Goal: Transaction & Acquisition: Purchase product/service

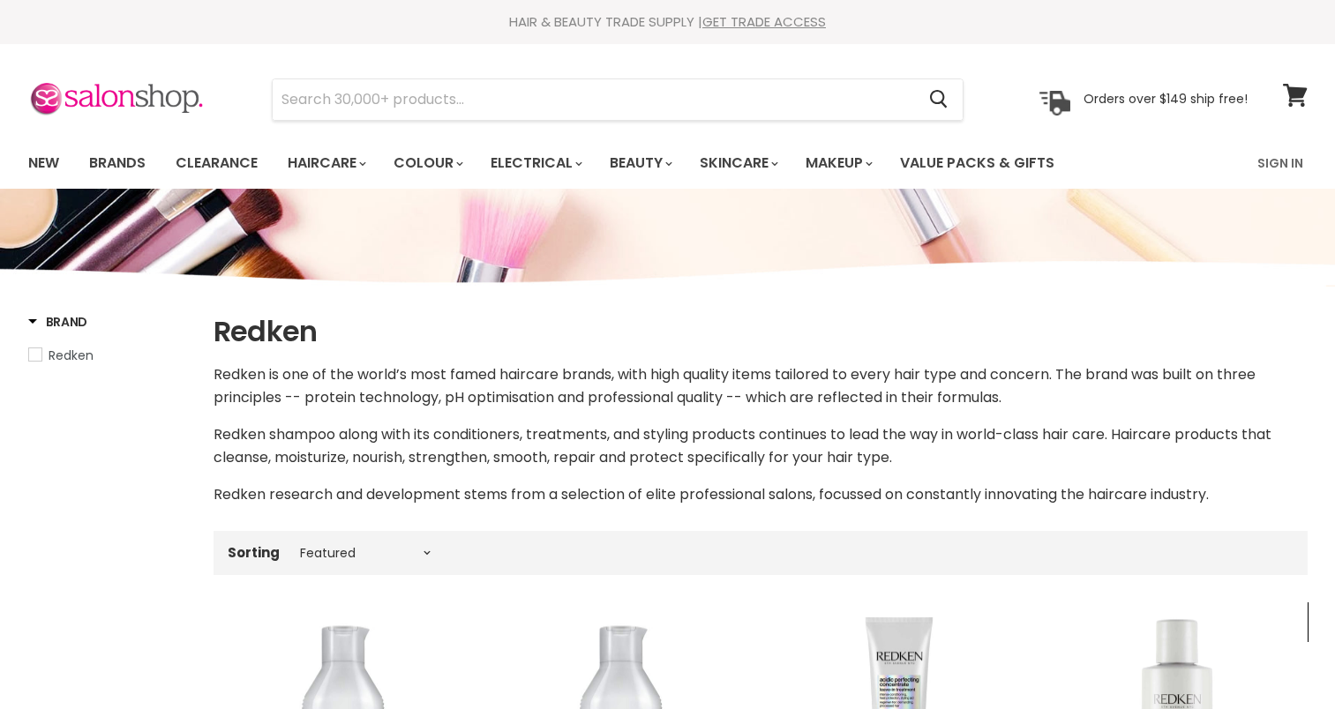
select select "manual"
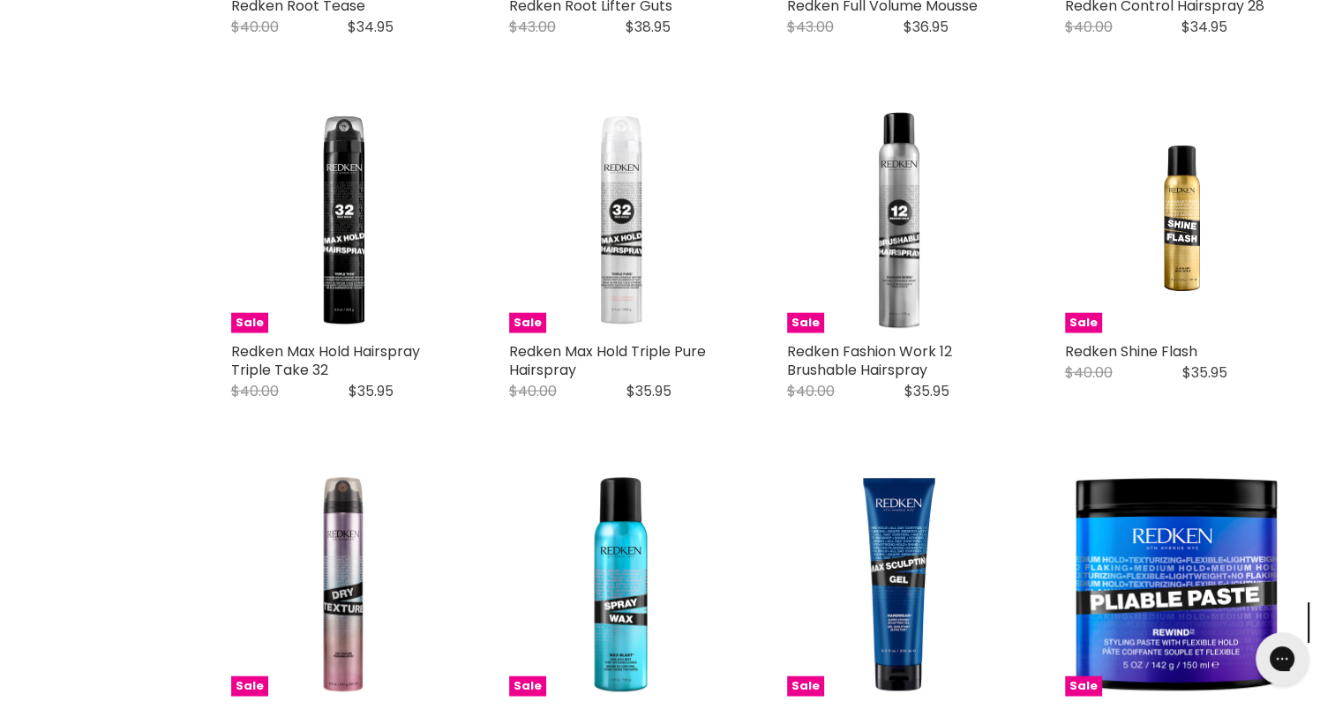
scroll to position [4207, 0]
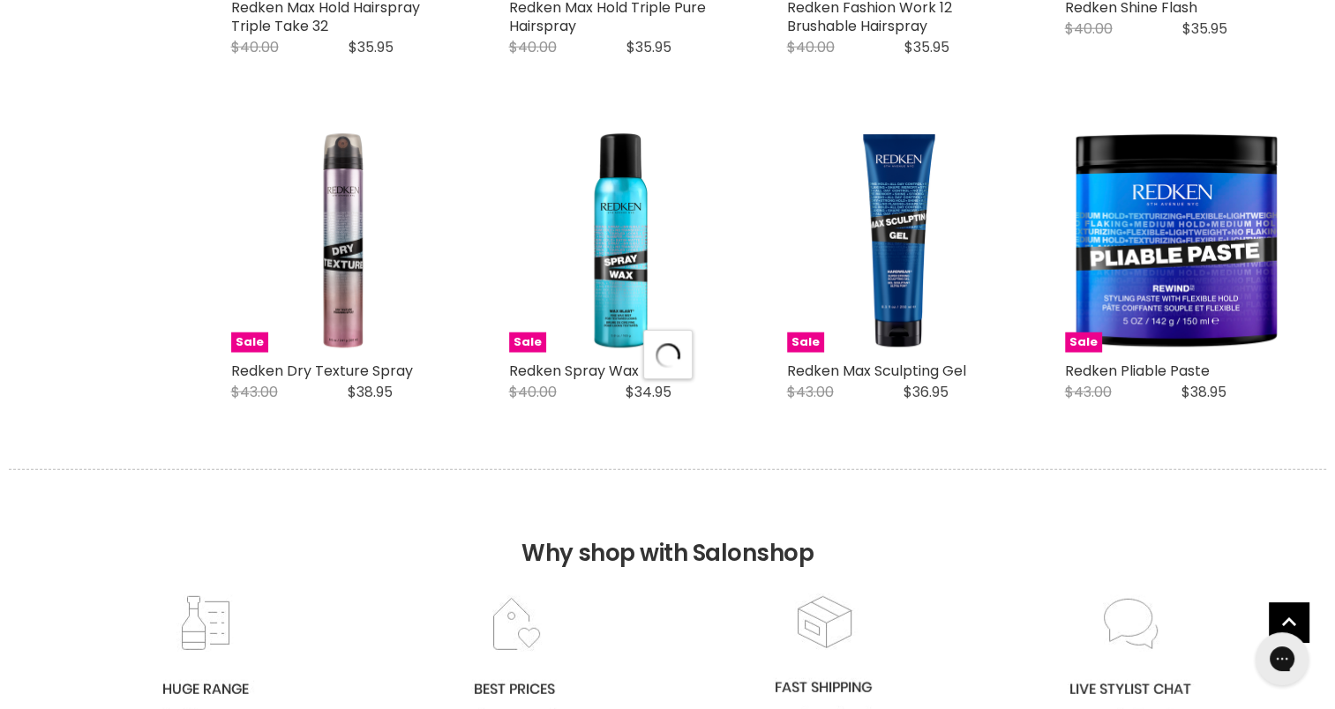
scroll to position [4552, 0]
select select "manual"
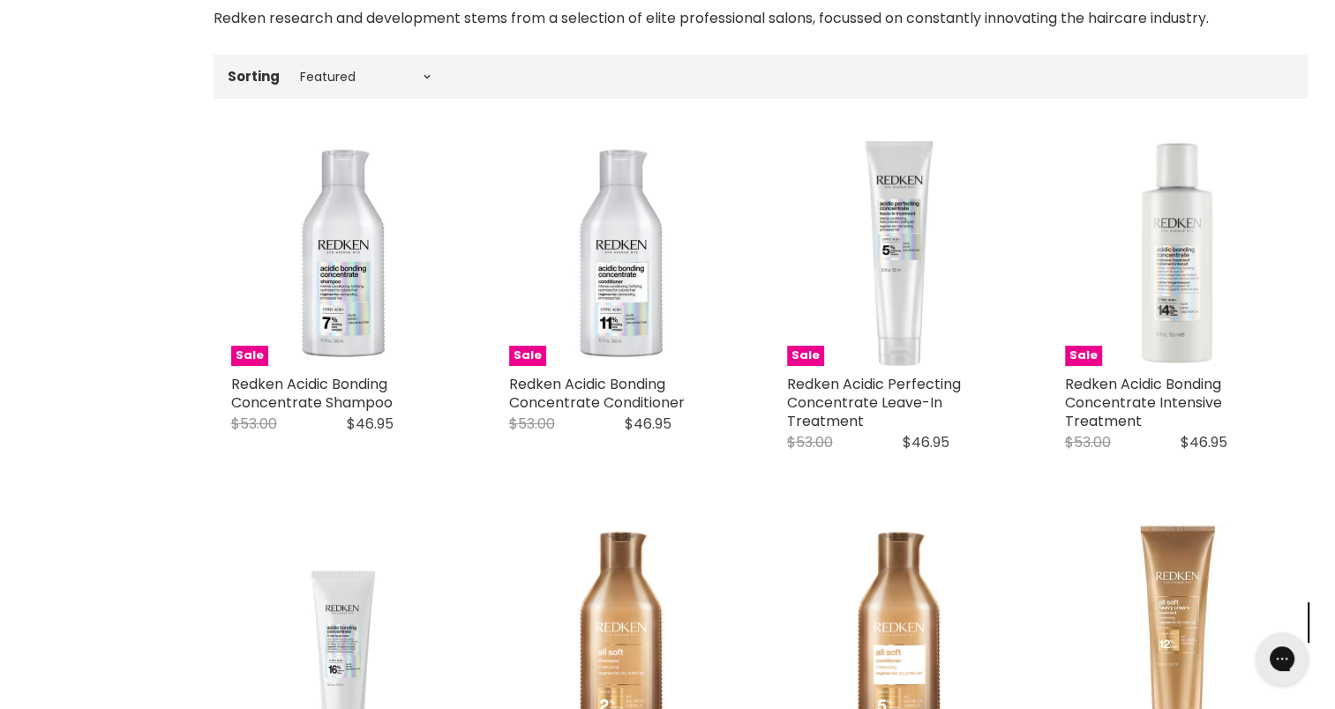
scroll to position [476, 0]
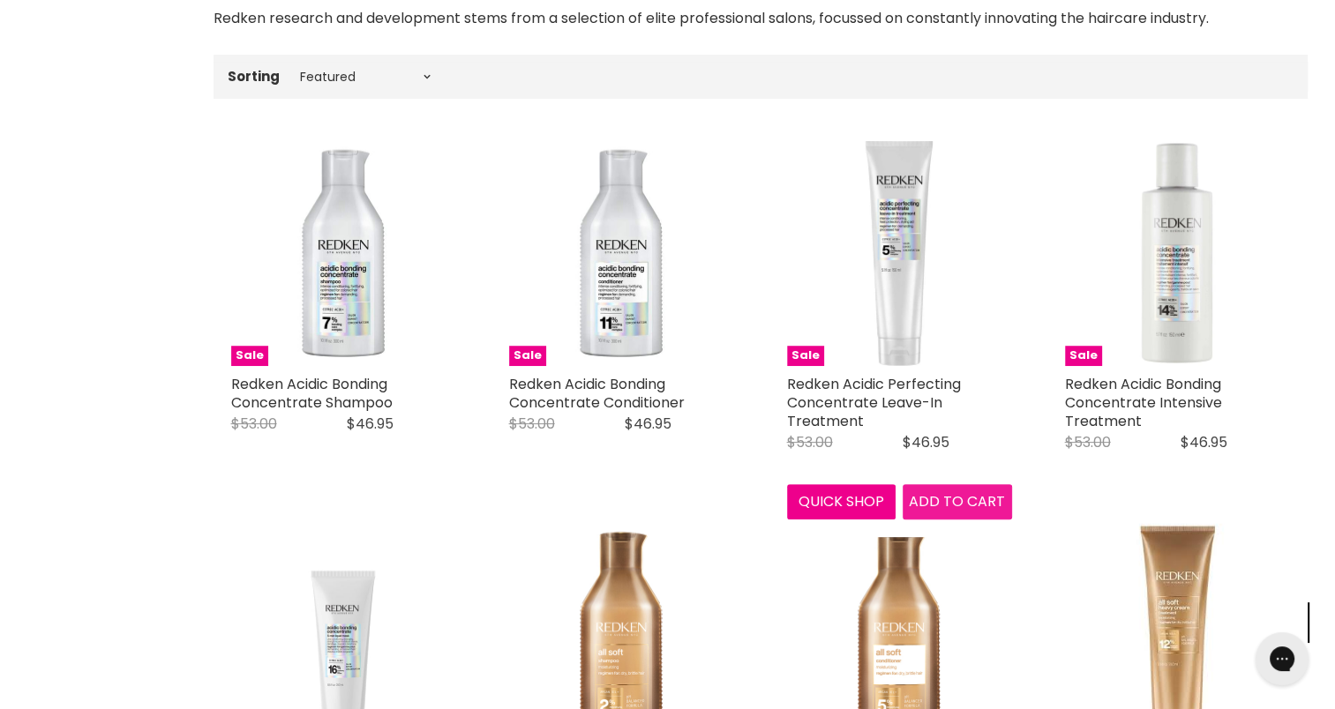
click at [924, 505] on span "Add to cart" at bounding box center [957, 501] width 96 height 20
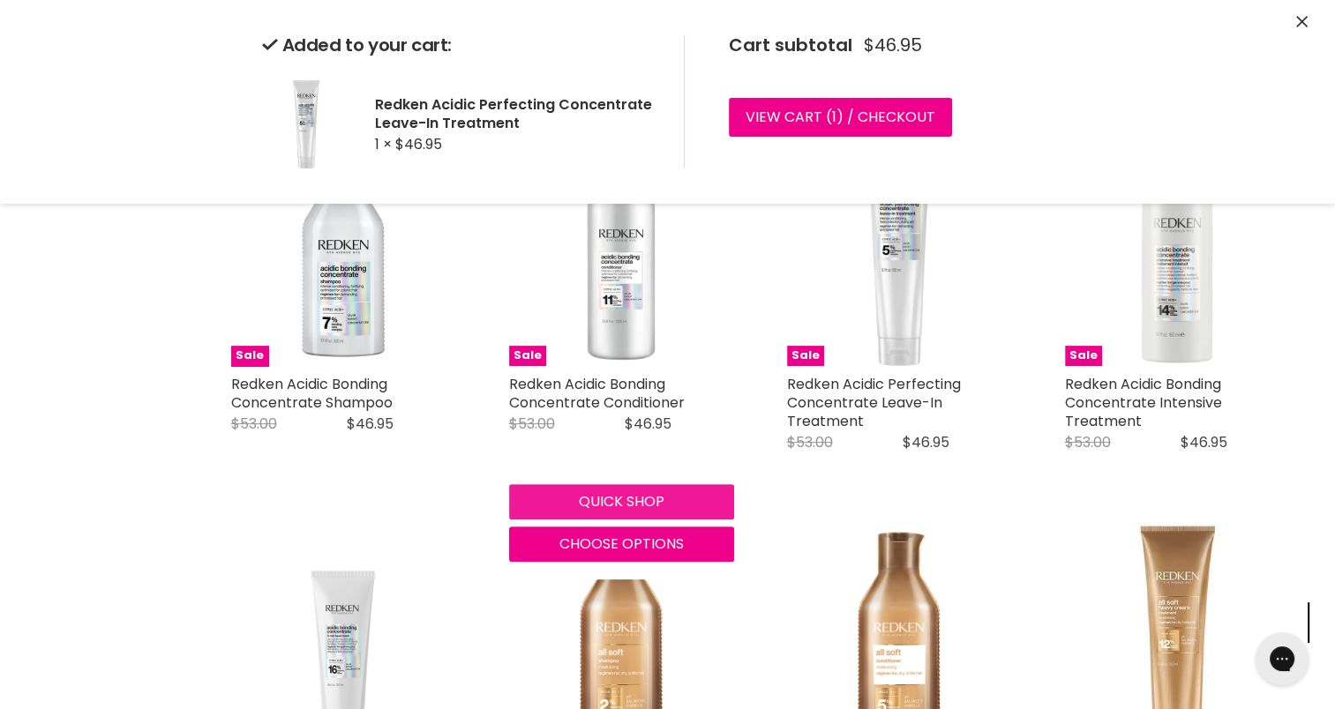
click at [632, 506] on button "Quick shop" at bounding box center [621, 501] width 225 height 35
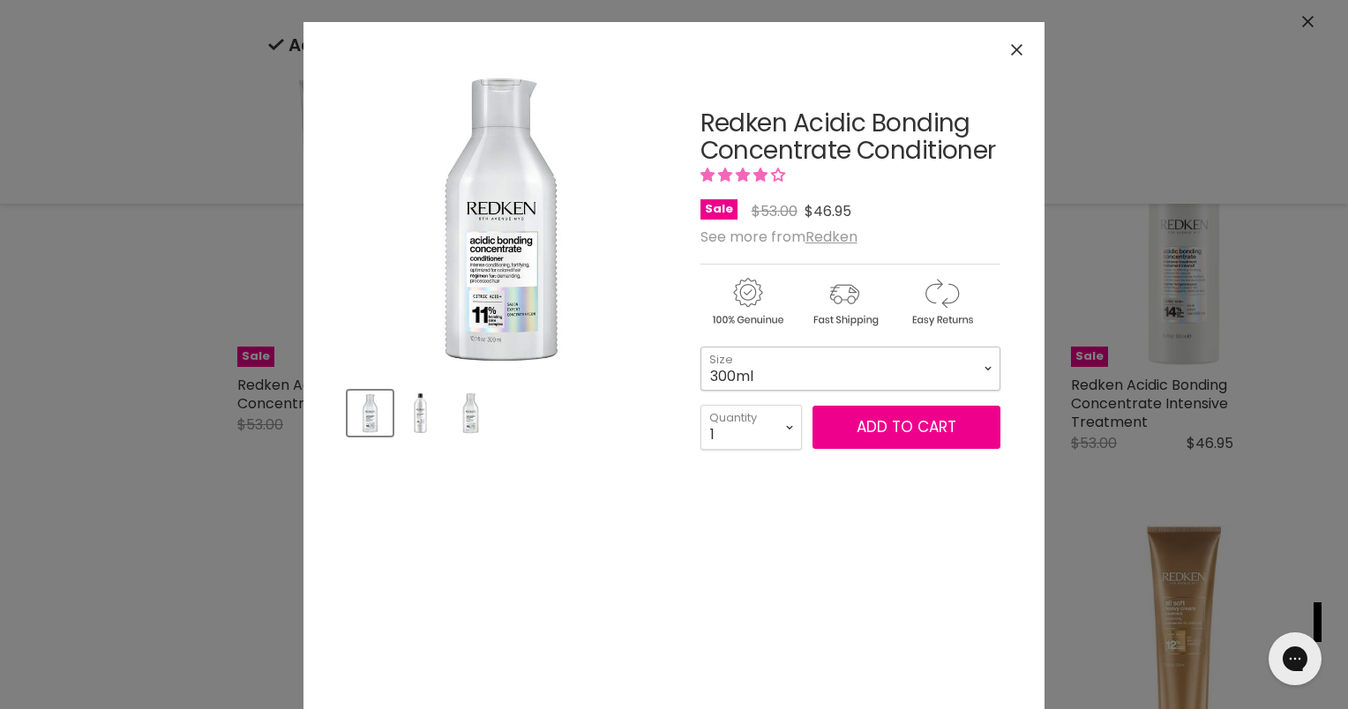
click at [772, 362] on select "300ml 500ml 1L" at bounding box center [851, 369] width 300 height 44
click at [701, 347] on select "300ml 500ml 1L" at bounding box center [851, 369] width 300 height 44
select select "1L"
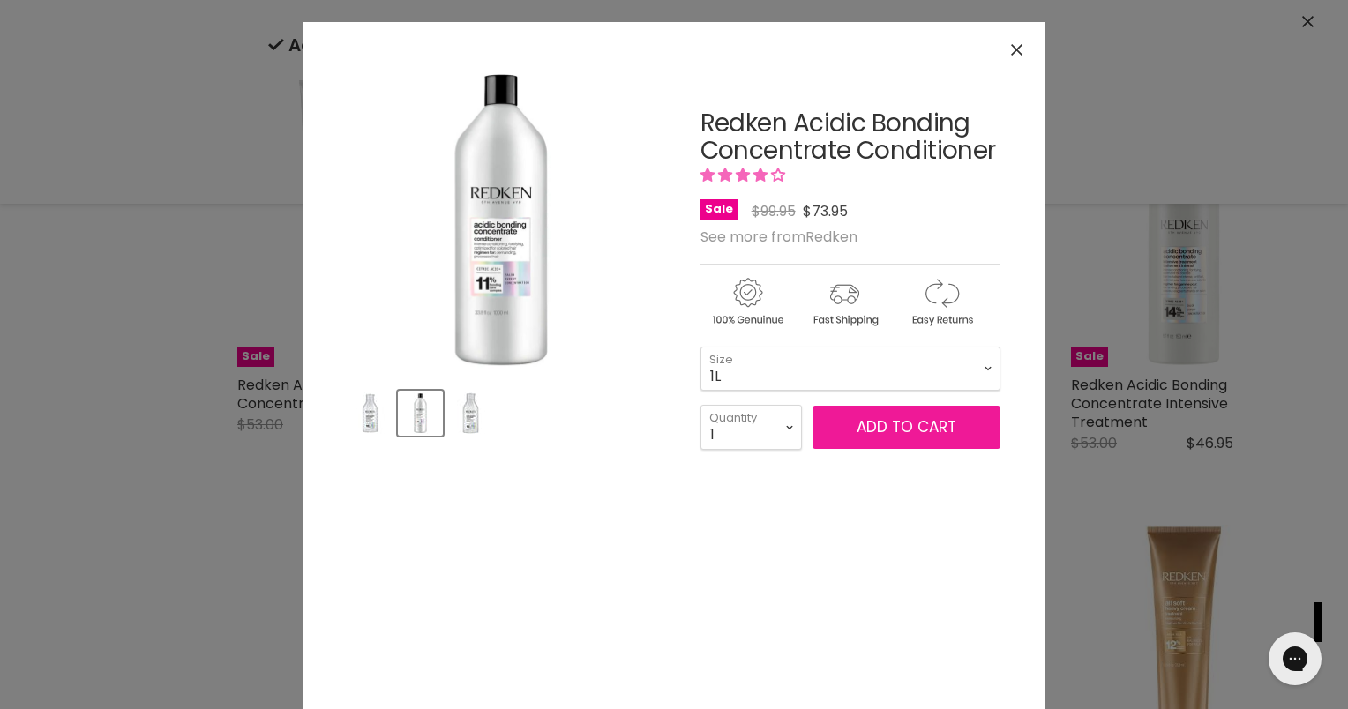
click at [847, 423] on button "Add to cart" at bounding box center [907, 428] width 188 height 44
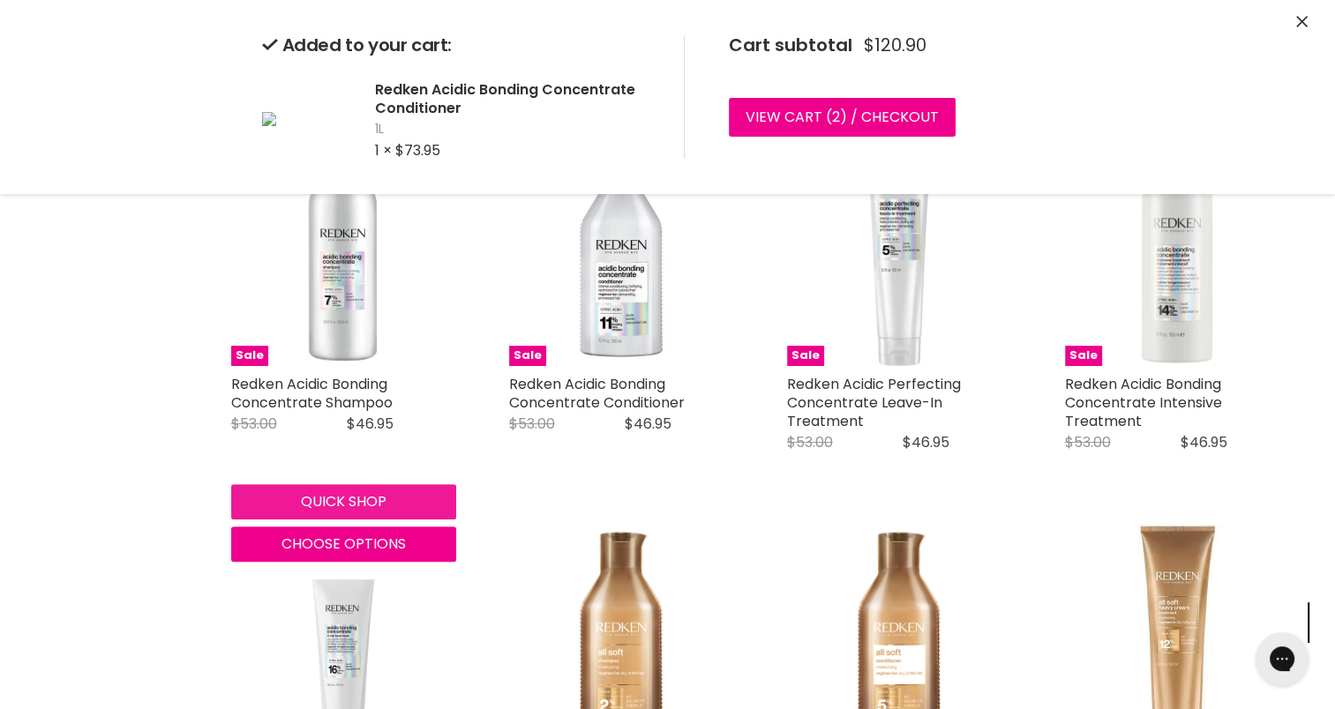
click at [355, 491] on button "Quick shop" at bounding box center [343, 501] width 225 height 35
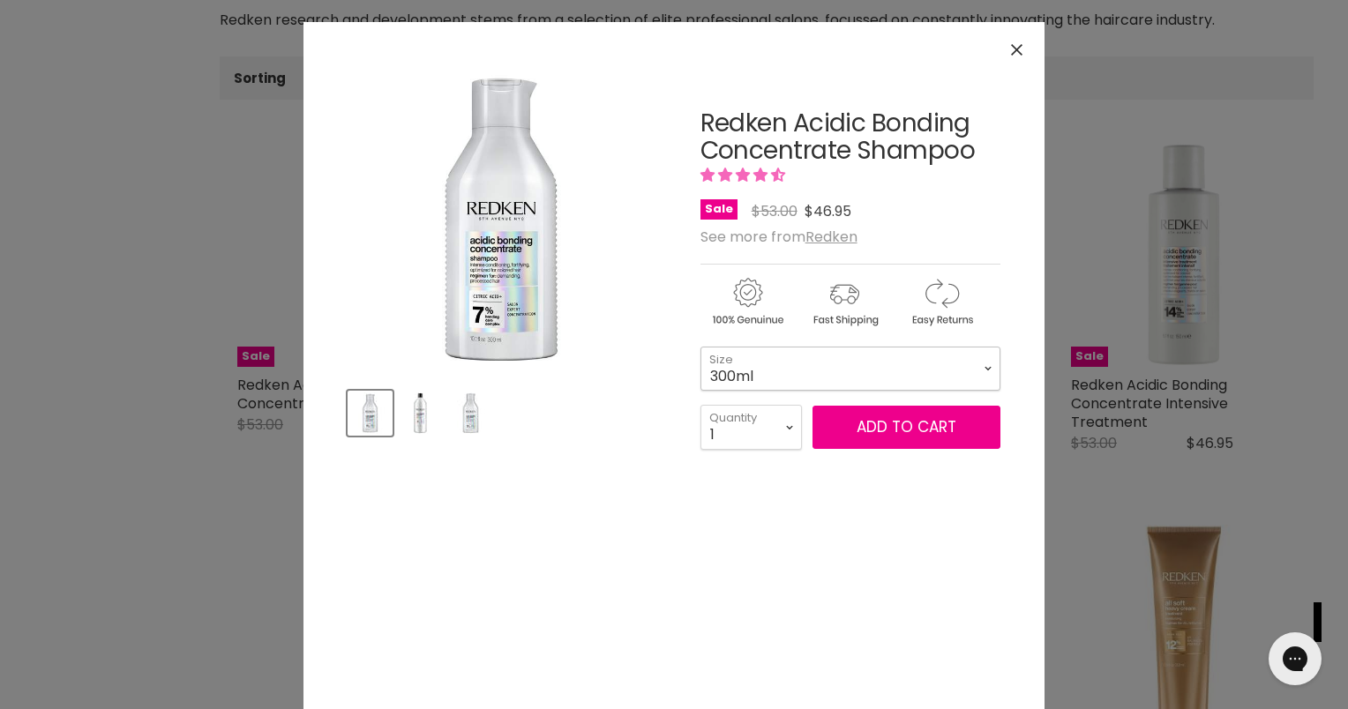
click at [808, 370] on select "300ml 500ml 1Litre" at bounding box center [851, 369] width 300 height 44
click at [701, 347] on select "300ml 500ml 1Litre" at bounding box center [851, 369] width 300 height 44
select select "1Litre"
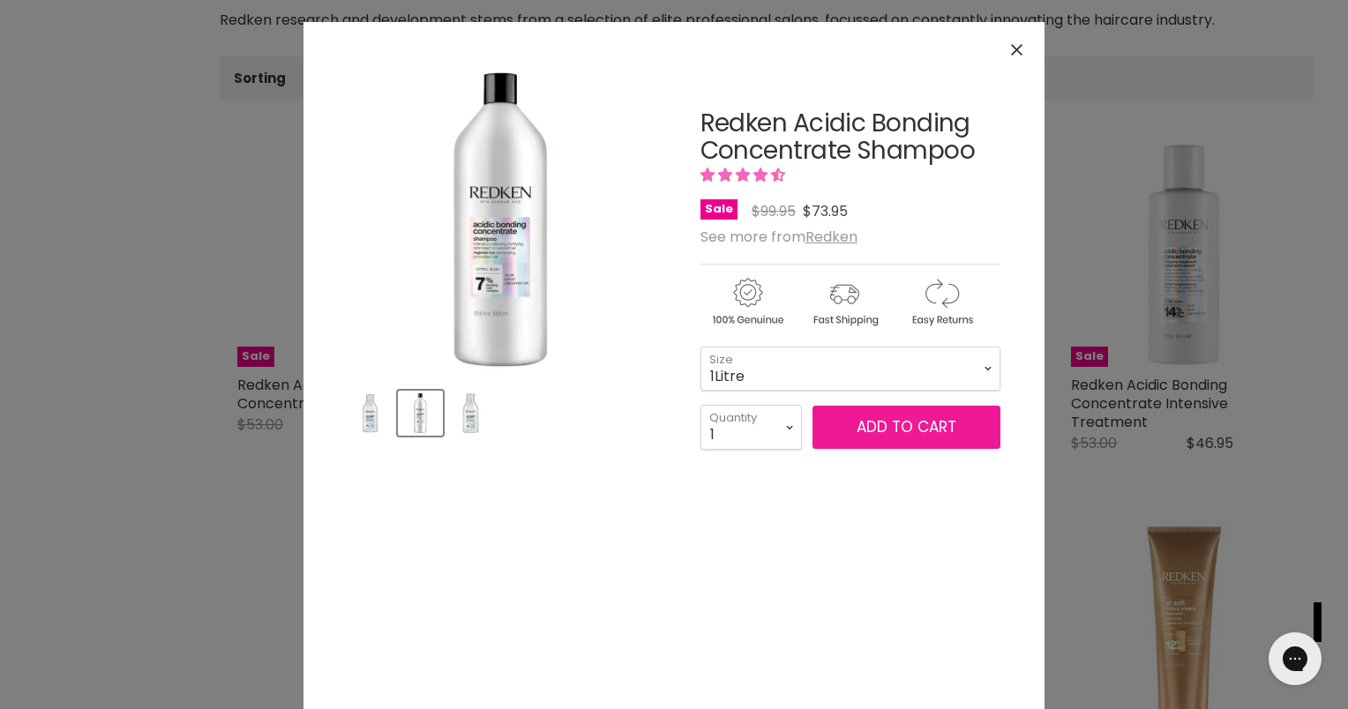
click at [880, 430] on button "Add to cart" at bounding box center [907, 428] width 188 height 44
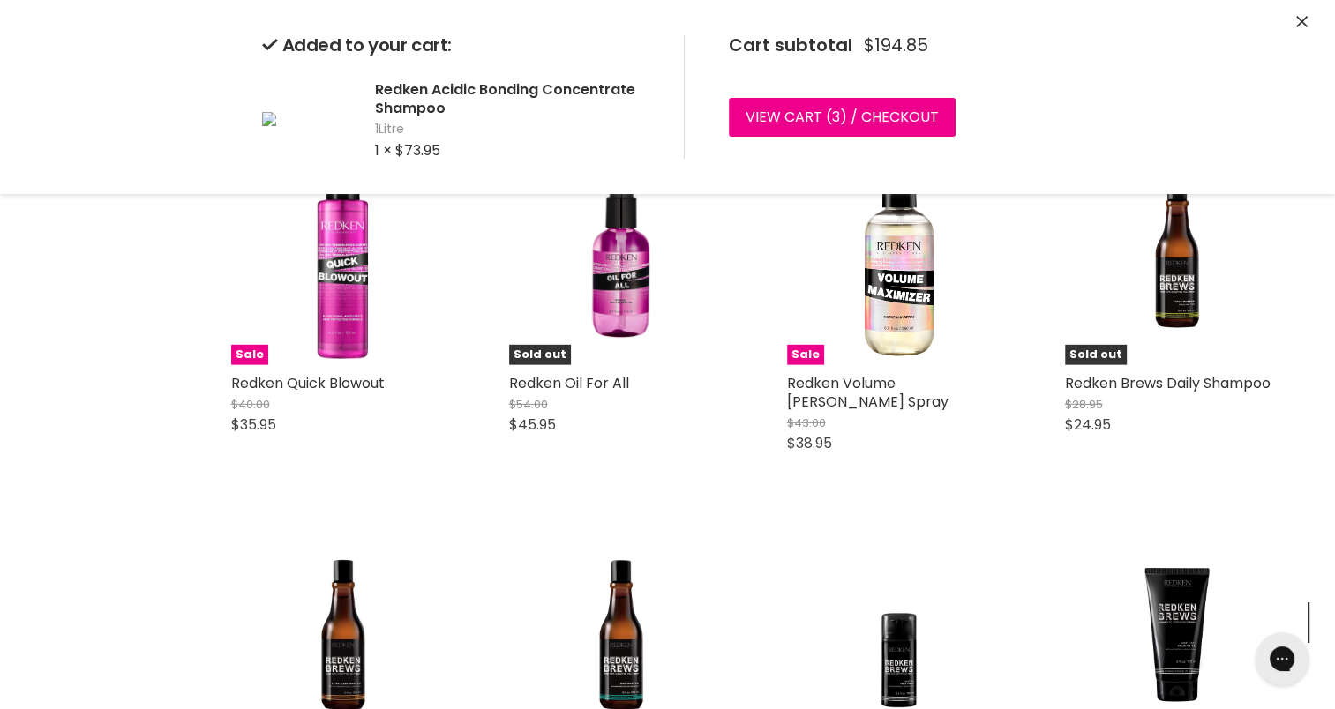
scroll to position [5271, 0]
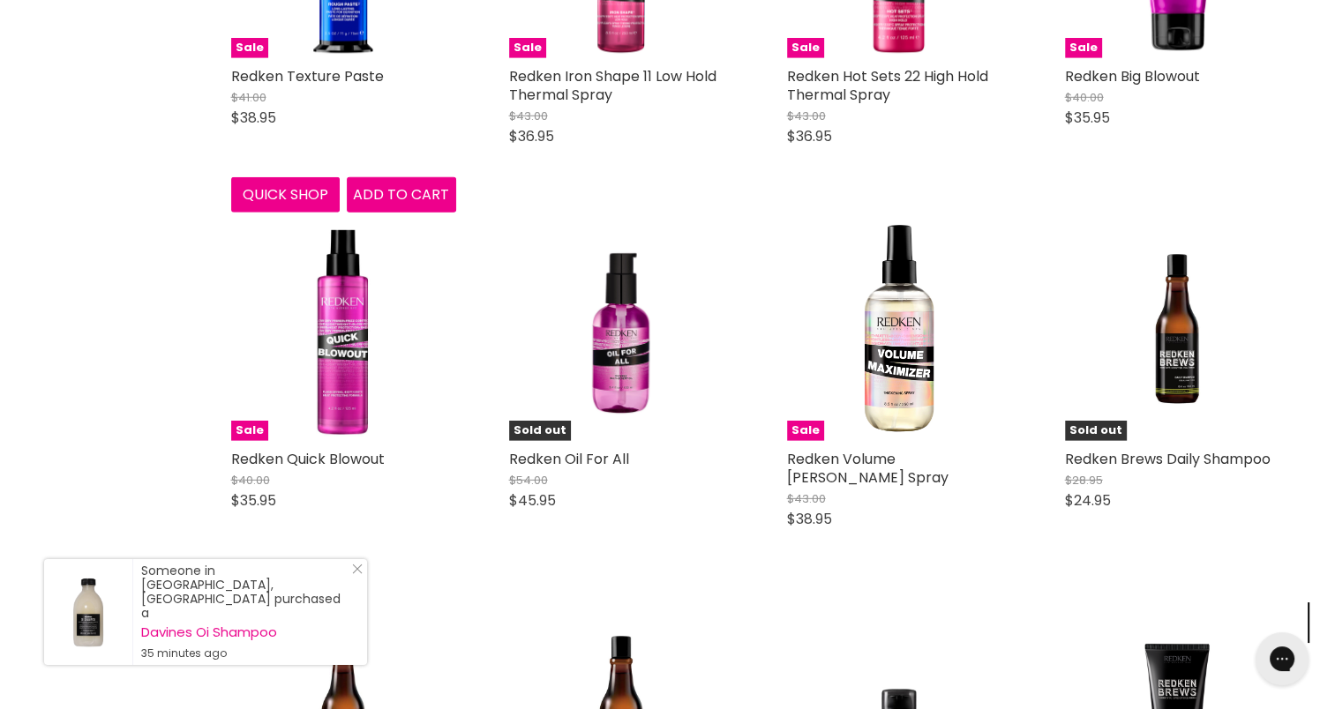
scroll to position [5192, 0]
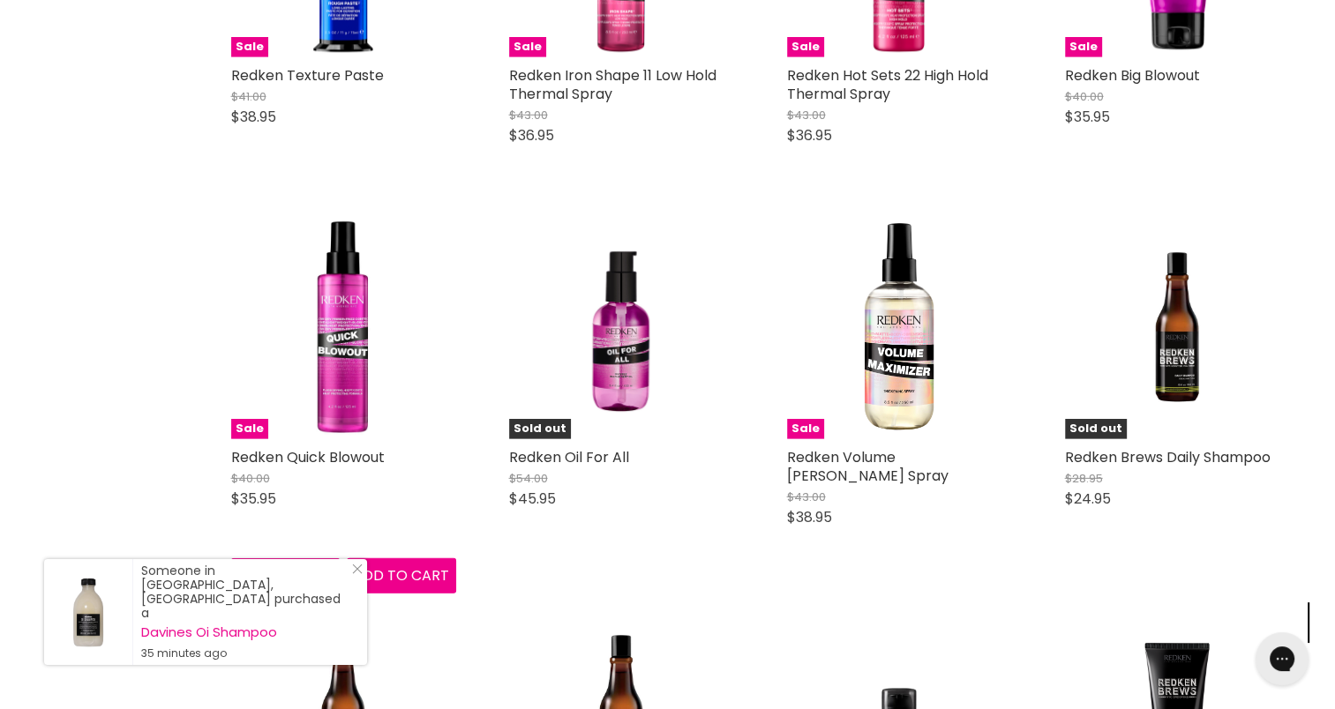
click at [303, 558] on button "Quick shop" at bounding box center [285, 575] width 109 height 35
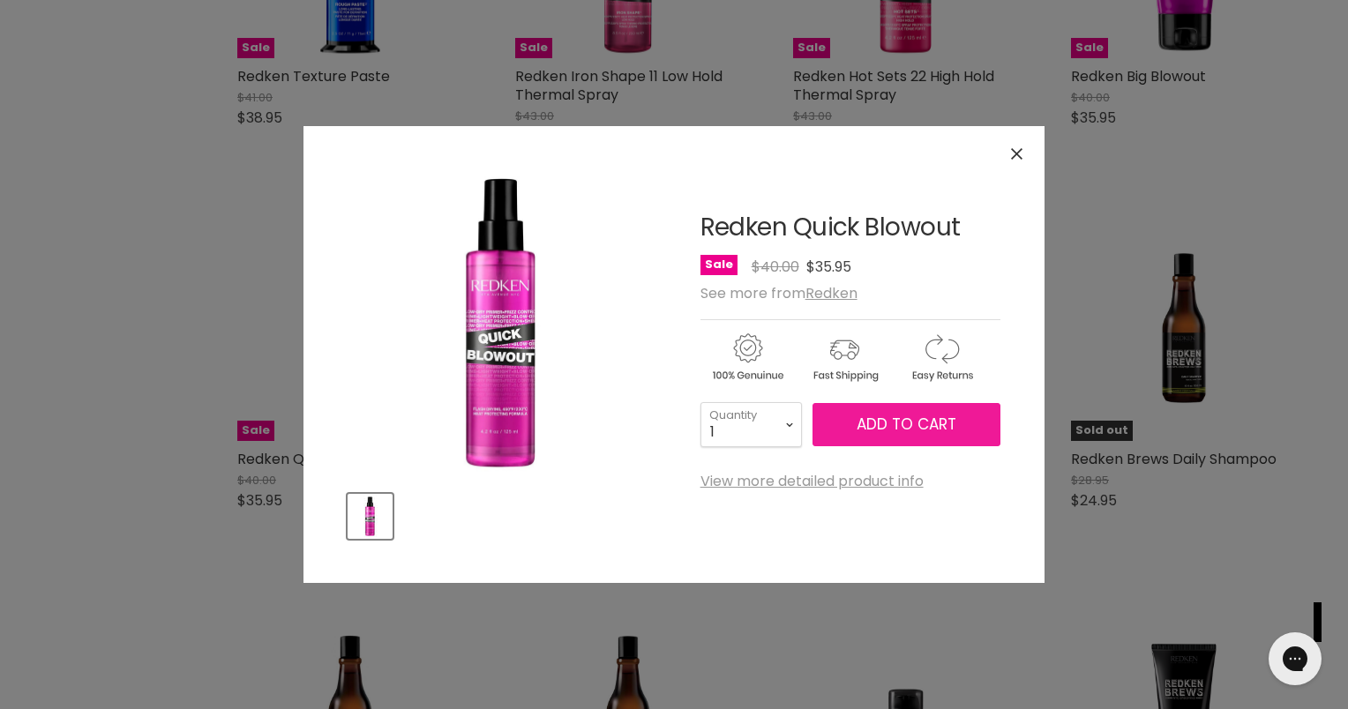
click at [875, 418] on span "Add to cart" at bounding box center [907, 424] width 100 height 21
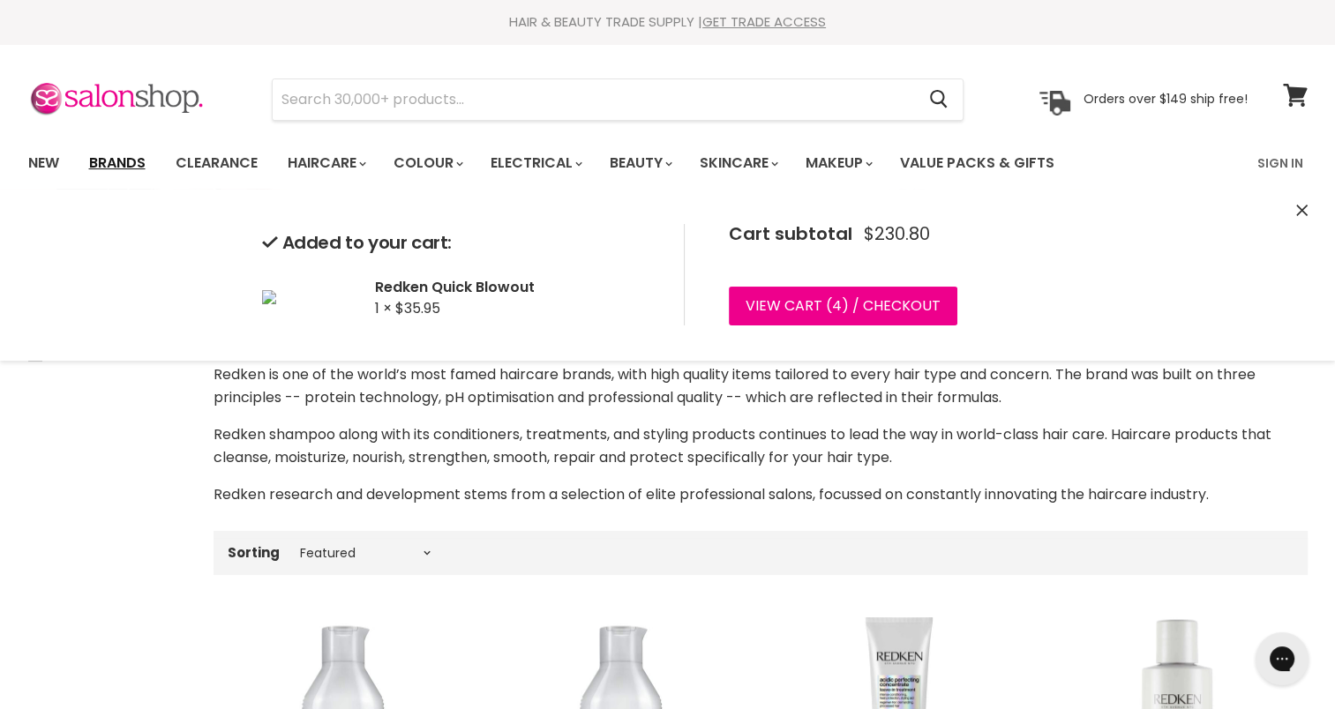
click at [111, 152] on link "Brands" at bounding box center [117, 163] width 83 height 37
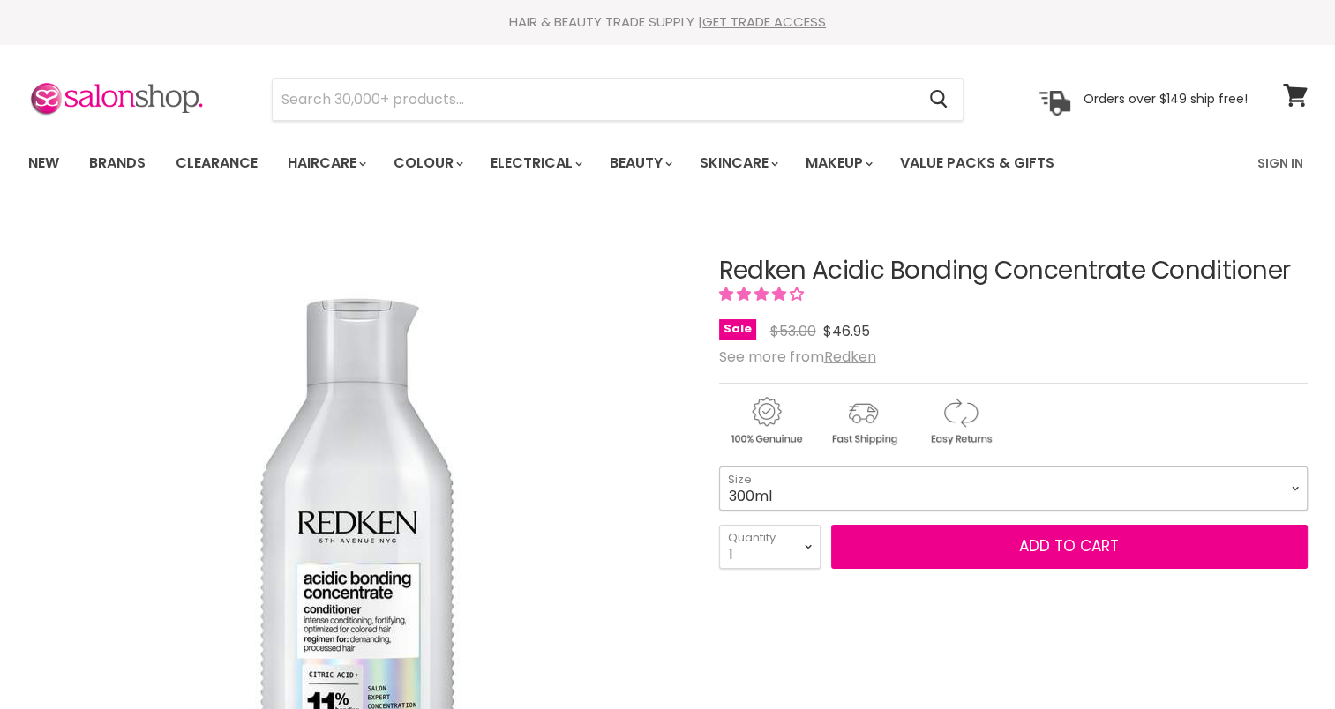
click at [760, 490] on select "300ml 500ml 1L" at bounding box center [1013, 489] width 588 height 44
click at [719, 467] on select "300ml 500ml 1L" at bounding box center [1013, 489] width 588 height 44
select select "1L"
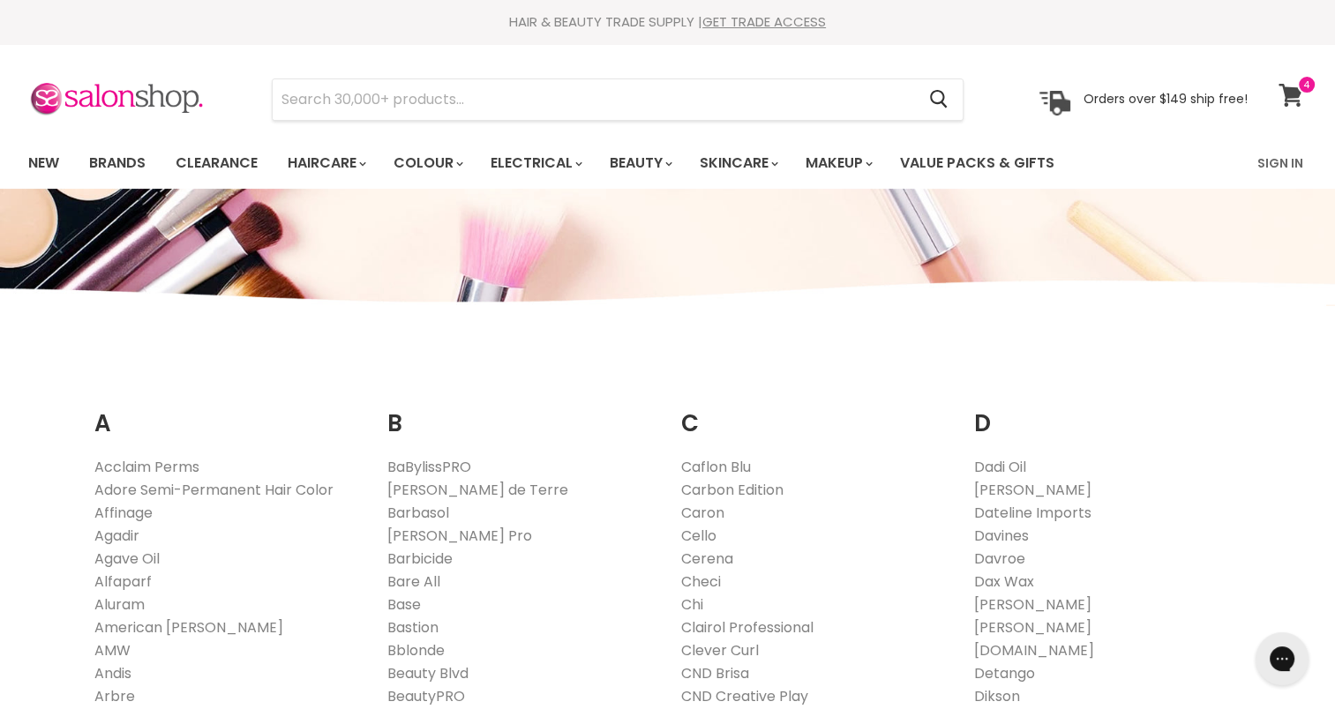
click at [1285, 84] on icon at bounding box center [1290, 95] width 25 height 23
